Goal: Browse casually: Explore the website without a specific task or goal

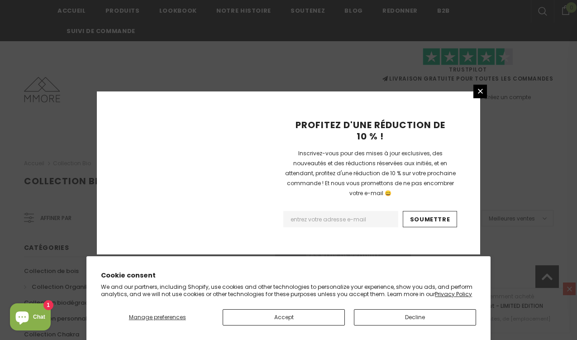
scroll to position [629, 0]
